Goal: Use online tool/utility: Utilize a website feature to perform a specific function

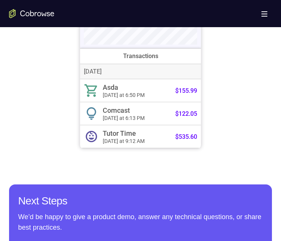
scroll to position [340, 0]
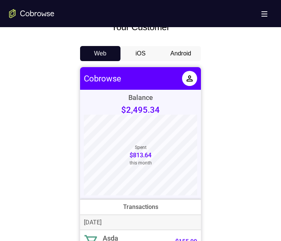
click at [174, 56] on button "Android" at bounding box center [180, 53] width 40 height 15
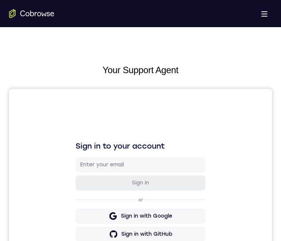
scroll to position [272, 0]
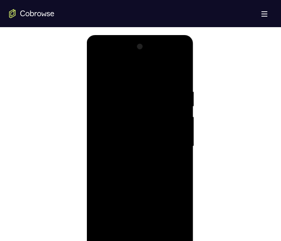
scroll to position [453, 0]
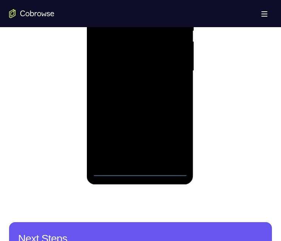
click at [141, 172] on div at bounding box center [139, 70] width 95 height 211
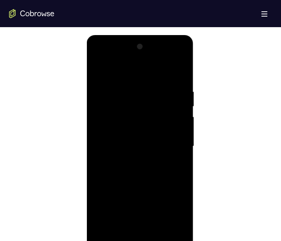
click at [174, 216] on div at bounding box center [139, 146] width 95 height 211
click at [114, 54] on div at bounding box center [139, 146] width 95 height 211
click at [124, 103] on div at bounding box center [139, 146] width 95 height 211
click at [127, 83] on div at bounding box center [139, 146] width 95 height 211
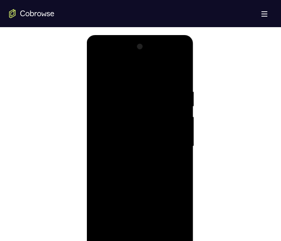
click at [127, 116] on div at bounding box center [139, 146] width 95 height 211
click at [134, 123] on div at bounding box center [139, 146] width 95 height 211
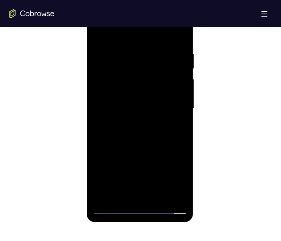
click at [175, 86] on div at bounding box center [139, 108] width 95 height 211
drag, startPoint x: 170, startPoint y: 122, endPoint x: 158, endPoint y: 73, distance: 50.2
drag, startPoint x: 158, startPoint y: 73, endPoint x: 157, endPoint y: 68, distance: 5.0
drag, startPoint x: 157, startPoint y: 68, endPoint x: 162, endPoint y: 156, distance: 87.7
drag, startPoint x: 76, startPoint y: 159, endPoint x: 59, endPoint y: 172, distance: 21.5
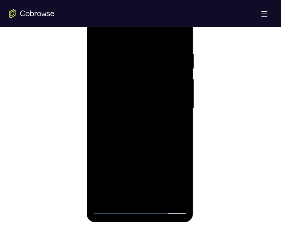
click at [47, 173] on div at bounding box center [140, 108] width 263 height 232
drag, startPoint x: 115, startPoint y: 168, endPoint x: 128, endPoint y: 19, distance: 149.8
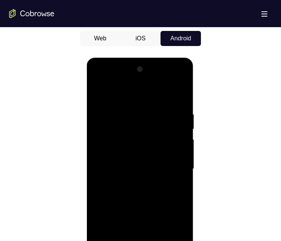
scroll to position [393, 0]
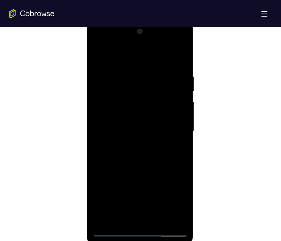
drag, startPoint x: 172, startPoint y: 166, endPoint x: 168, endPoint y: 82, distance: 83.9
drag, startPoint x: 82, startPoint y: 62, endPoint x: 222, endPoint y: 109, distance: 147.7
click at [224, 108] on div at bounding box center [140, 130] width 263 height 232
click at [144, 142] on div at bounding box center [139, 131] width 95 height 211
drag, startPoint x: 139, startPoint y: 168, endPoint x: 174, endPoint y: 74, distance: 101.2
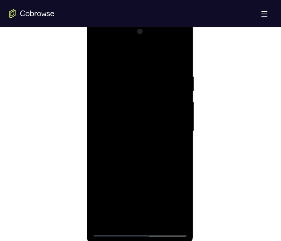
drag, startPoint x: 88, startPoint y: 54, endPoint x: 75, endPoint y: 148, distance: 95.3
click at [73, 148] on div at bounding box center [140, 130] width 263 height 232
click at [72, 145] on div at bounding box center [140, 130] width 263 height 232
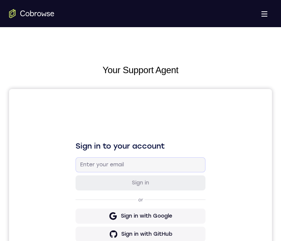
scroll to position [415, 0]
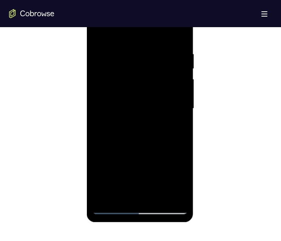
drag, startPoint x: 156, startPoint y: 155, endPoint x: 176, endPoint y: 39, distance: 118.4
drag, startPoint x: 89, startPoint y: 41, endPoint x: 202, endPoint y: 2, distance: 119.7
click at [63, 85] on div at bounding box center [140, 108] width 263 height 232
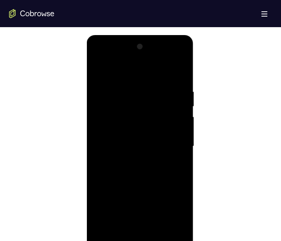
click at [96, 56] on div at bounding box center [139, 146] width 95 height 211
click at [125, 102] on div at bounding box center [139, 146] width 95 height 211
click at [128, 108] on div at bounding box center [139, 146] width 95 height 211
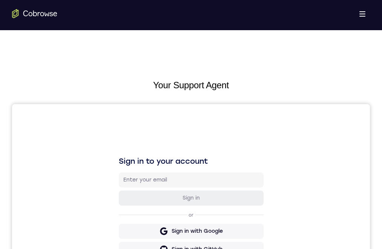
scroll to position [113, 0]
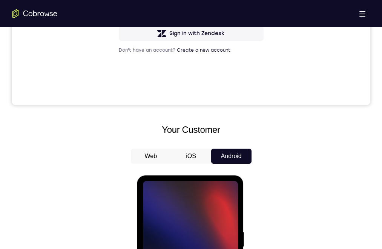
scroll to position [38, 0]
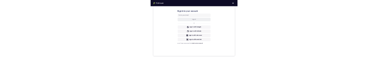
scroll to position [0, 0]
